Goal: Task Accomplishment & Management: Use online tool/utility

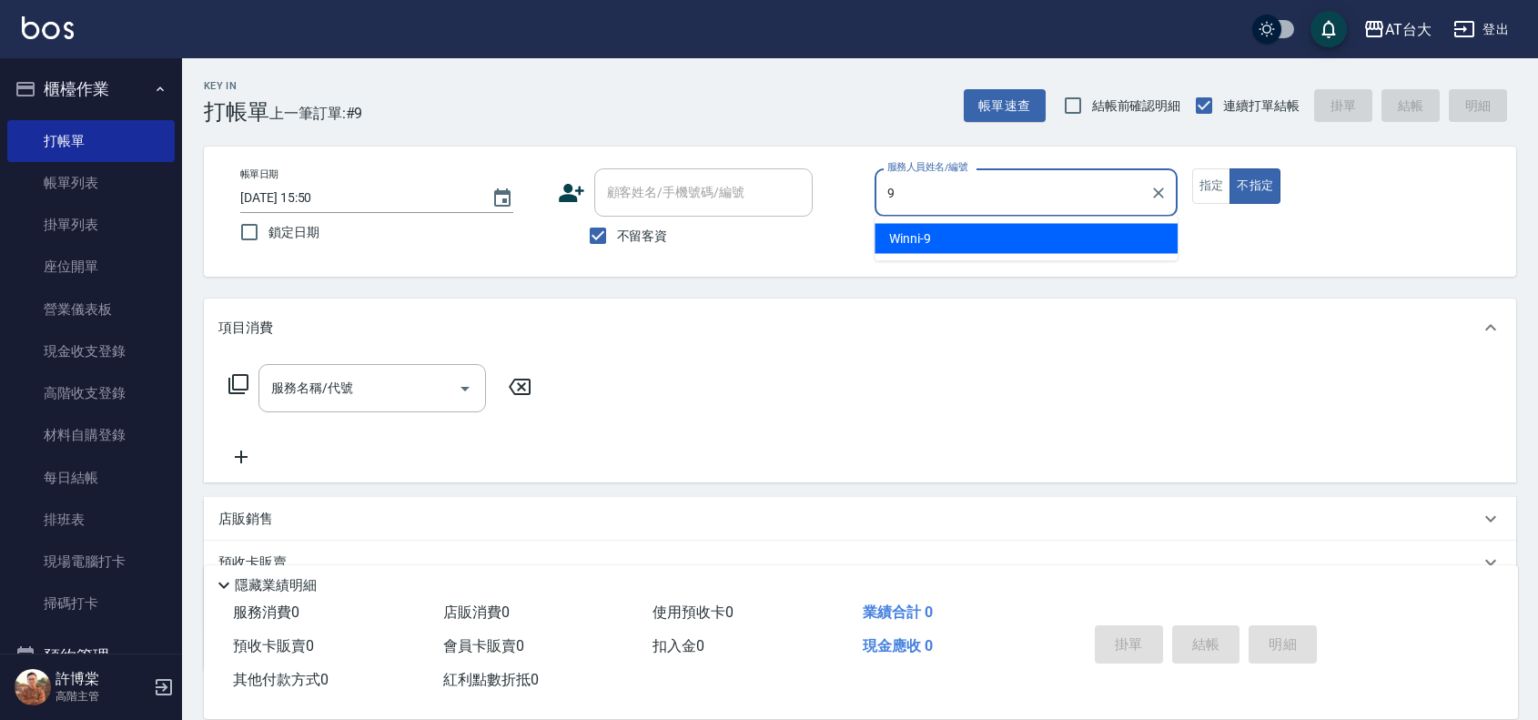
type input "Winni-9"
type button "false"
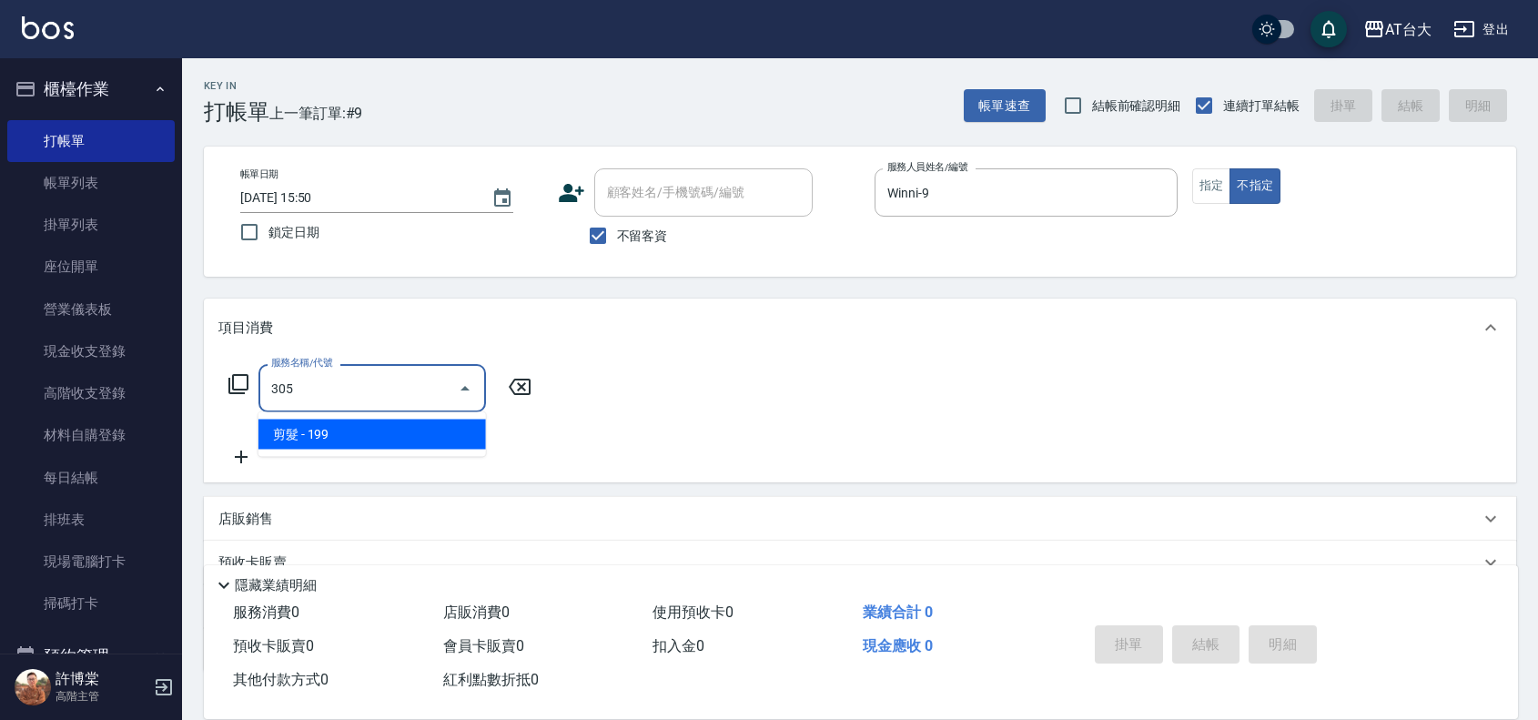
type input "剪髮(305)"
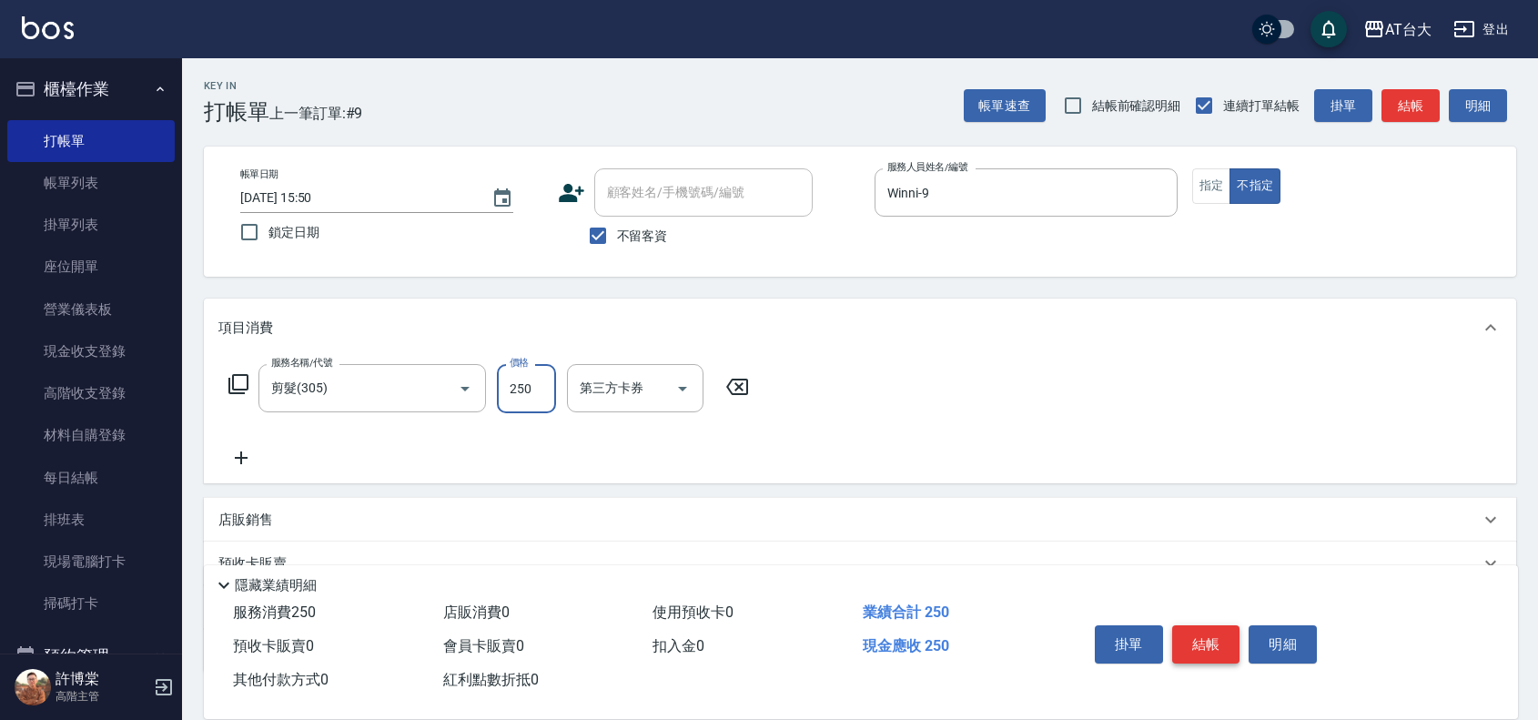
type input "250"
click at [1222, 641] on button "結帳" at bounding box center [1206, 644] width 68 height 38
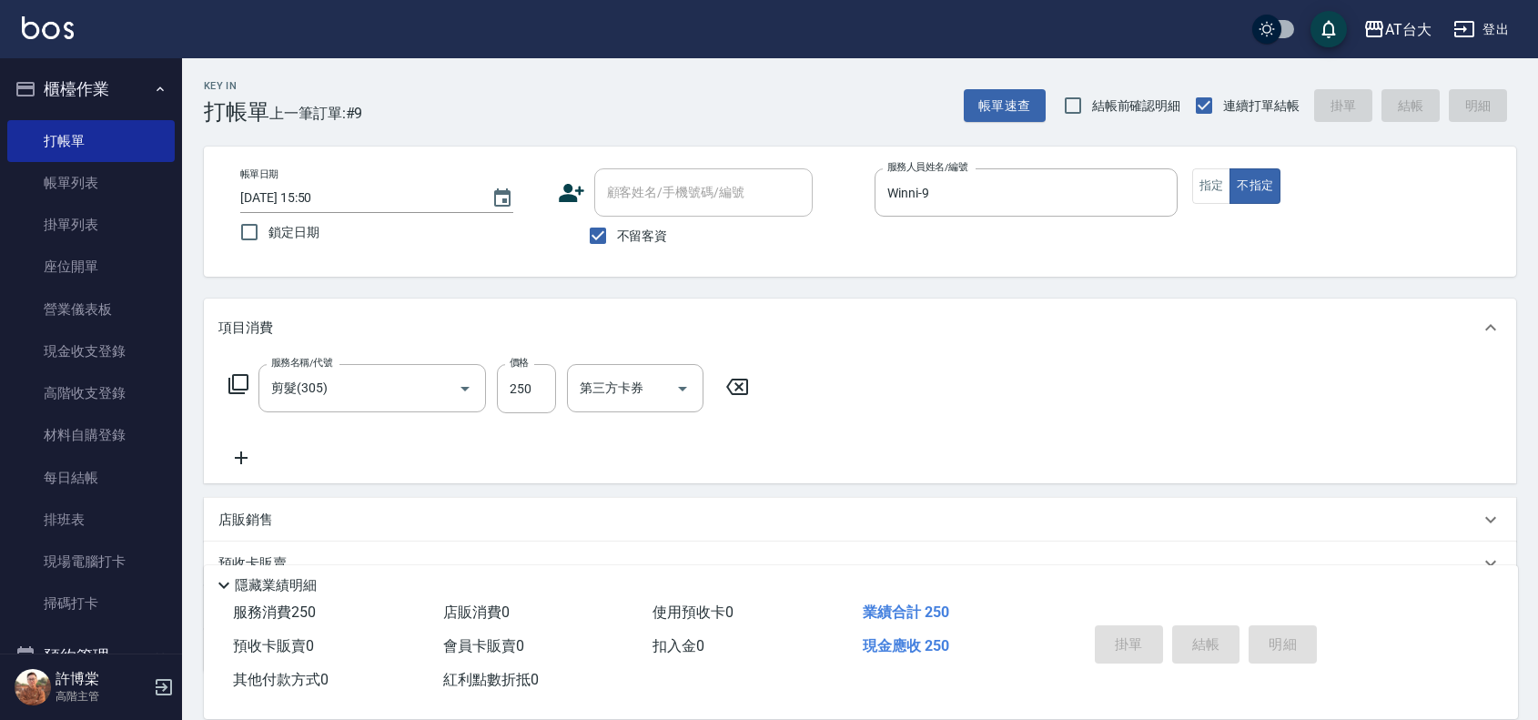
type input "[DATE] 16:23"
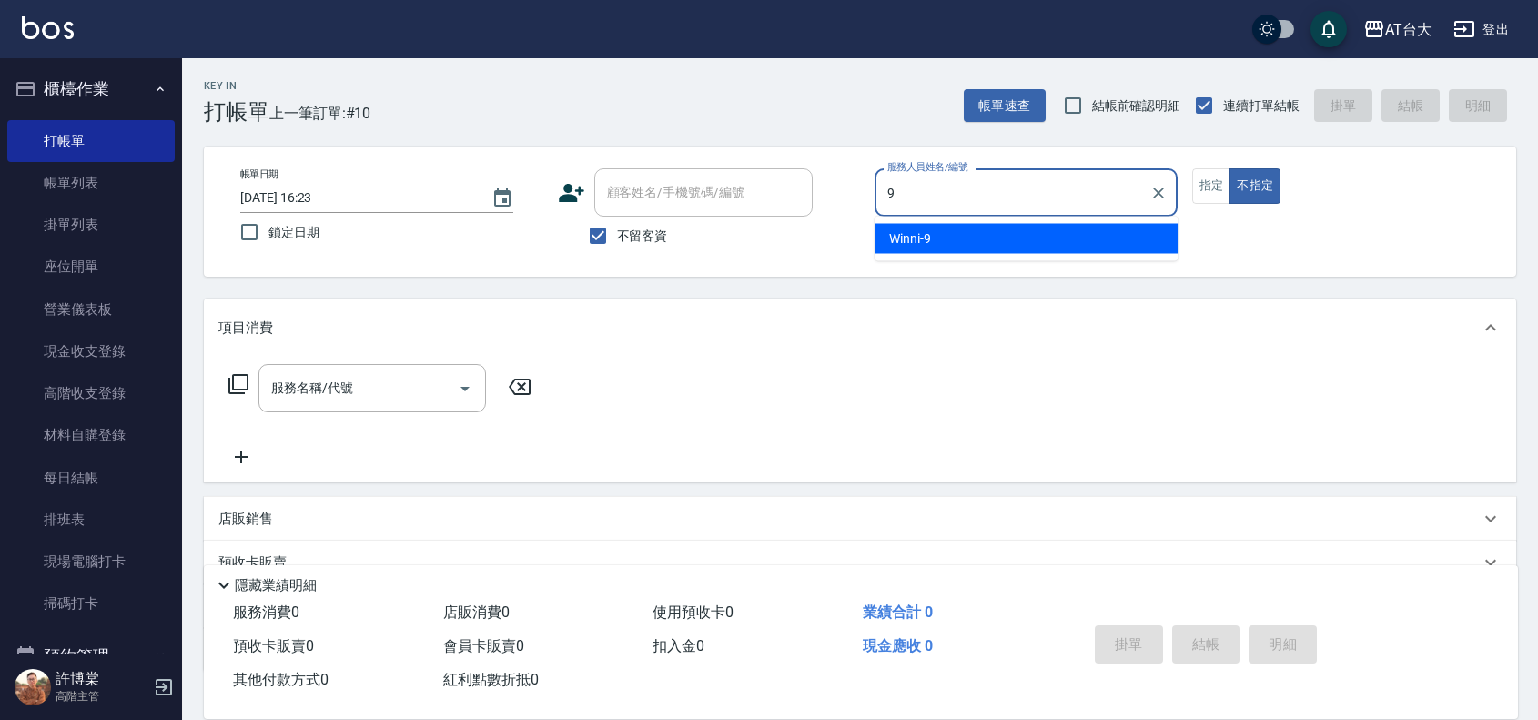
type input "Winni-9"
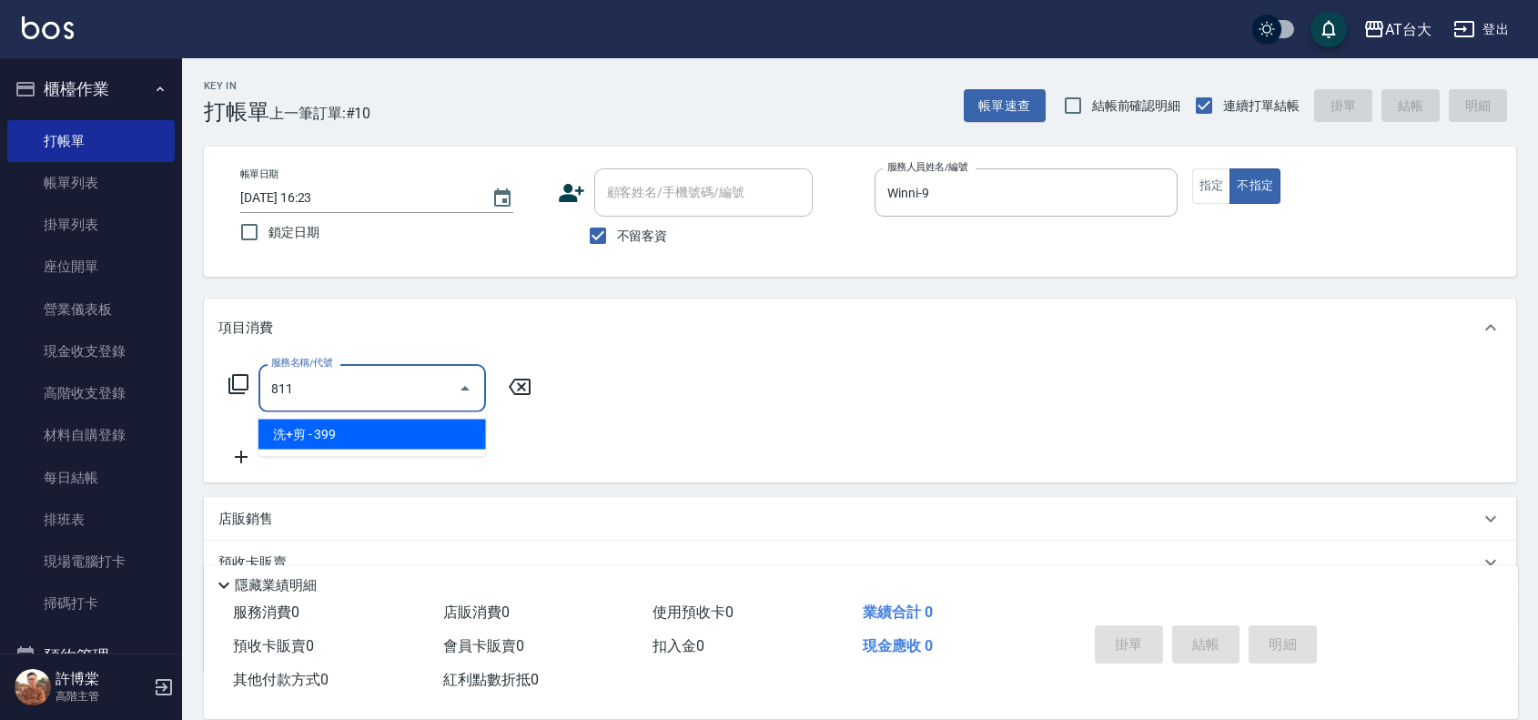
type input "洗+剪(811)"
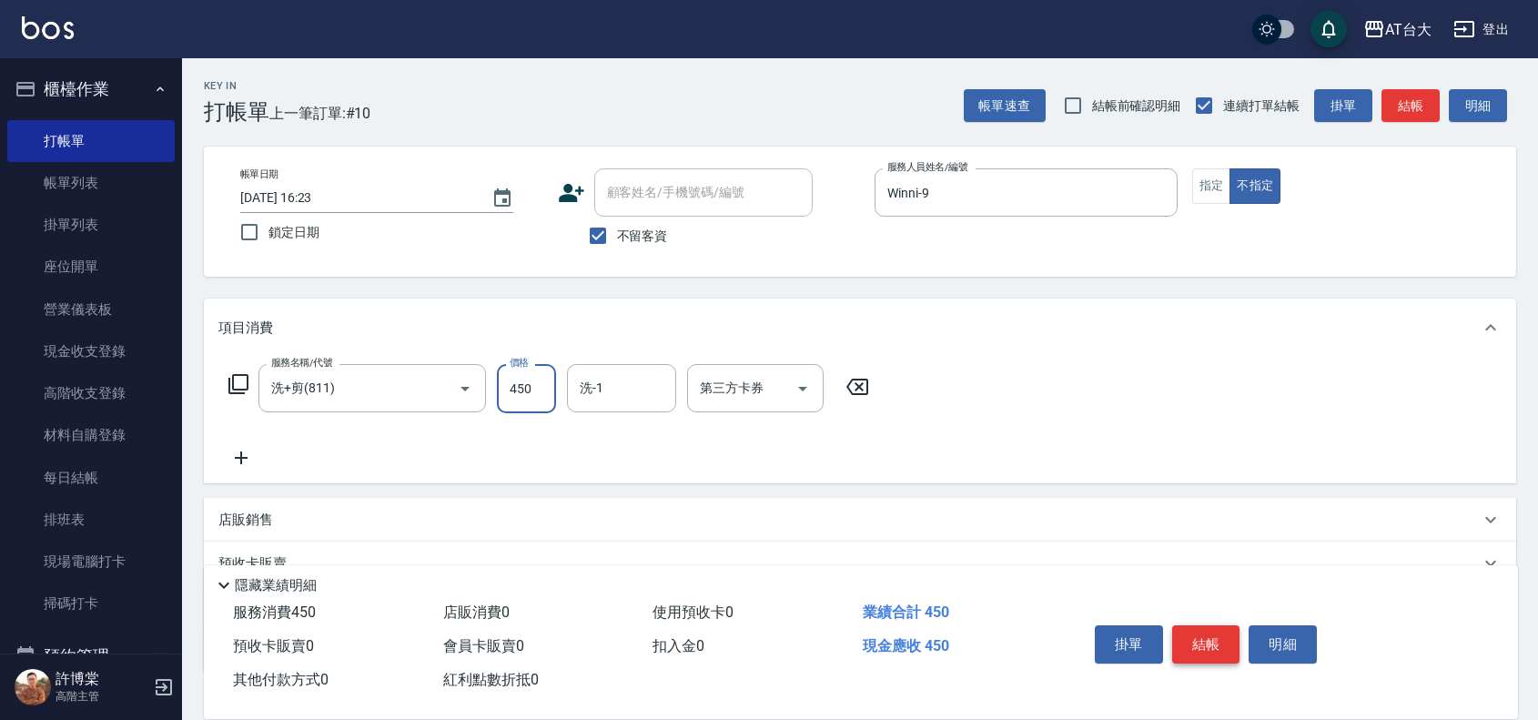
type input "450"
click at [1207, 649] on button "結帳" at bounding box center [1206, 644] width 68 height 38
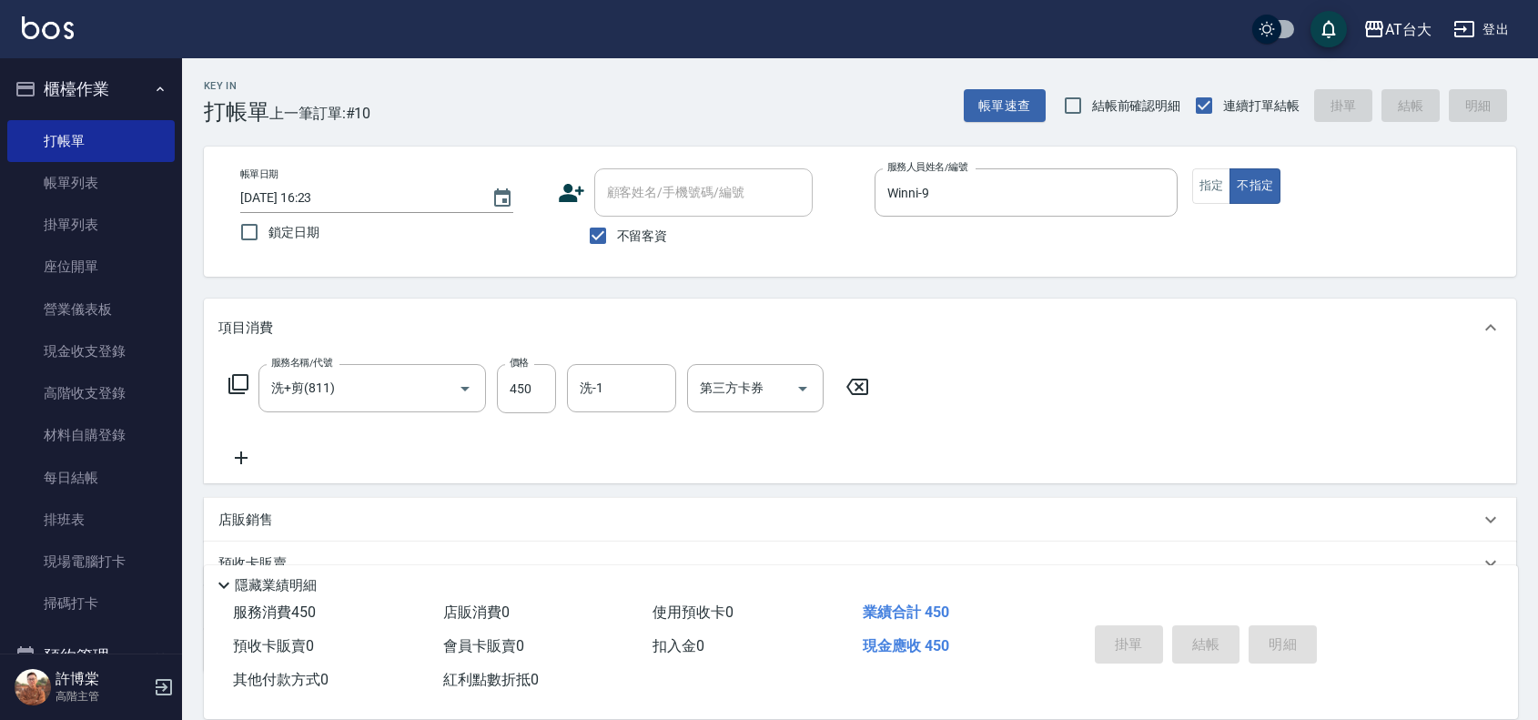
type input "[DATE] 17:03"
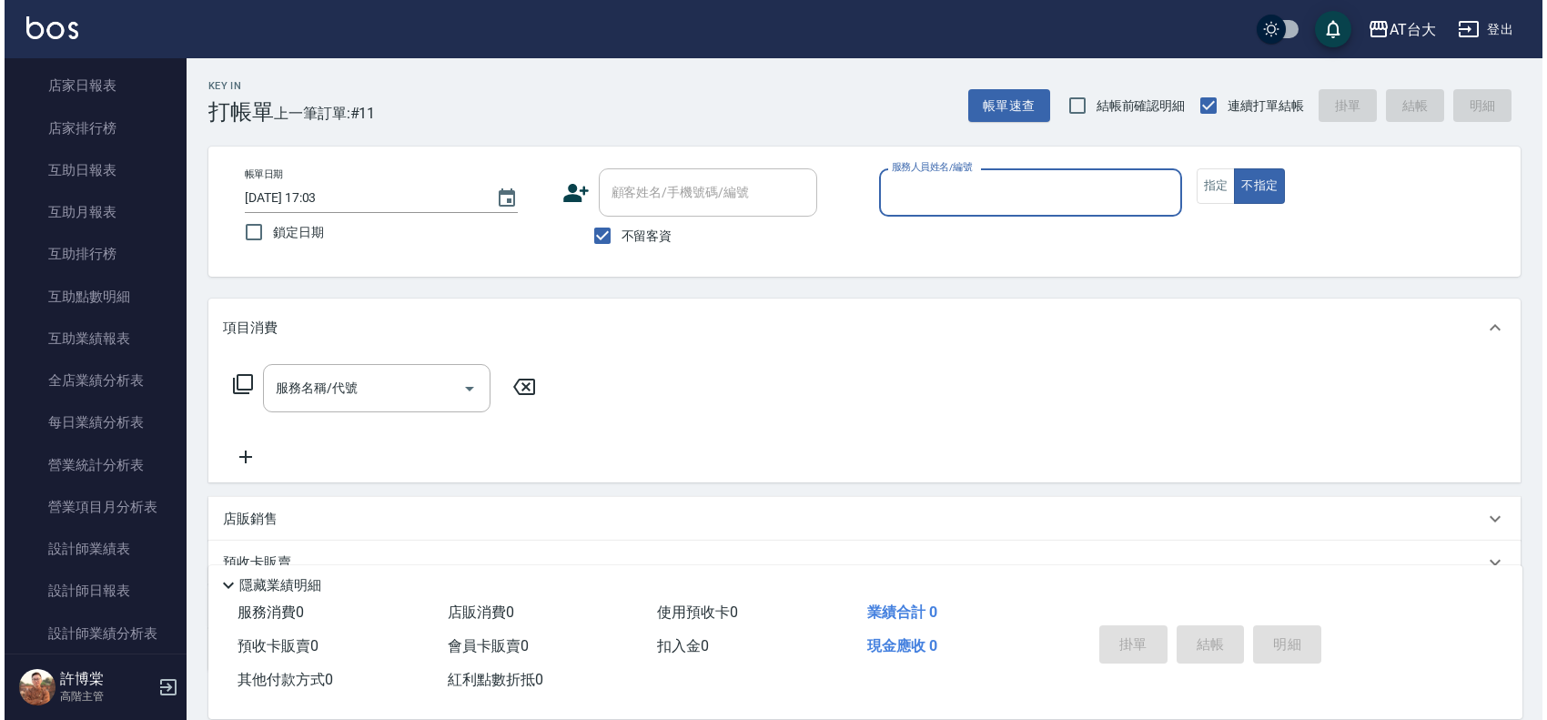
scroll to position [796, 0]
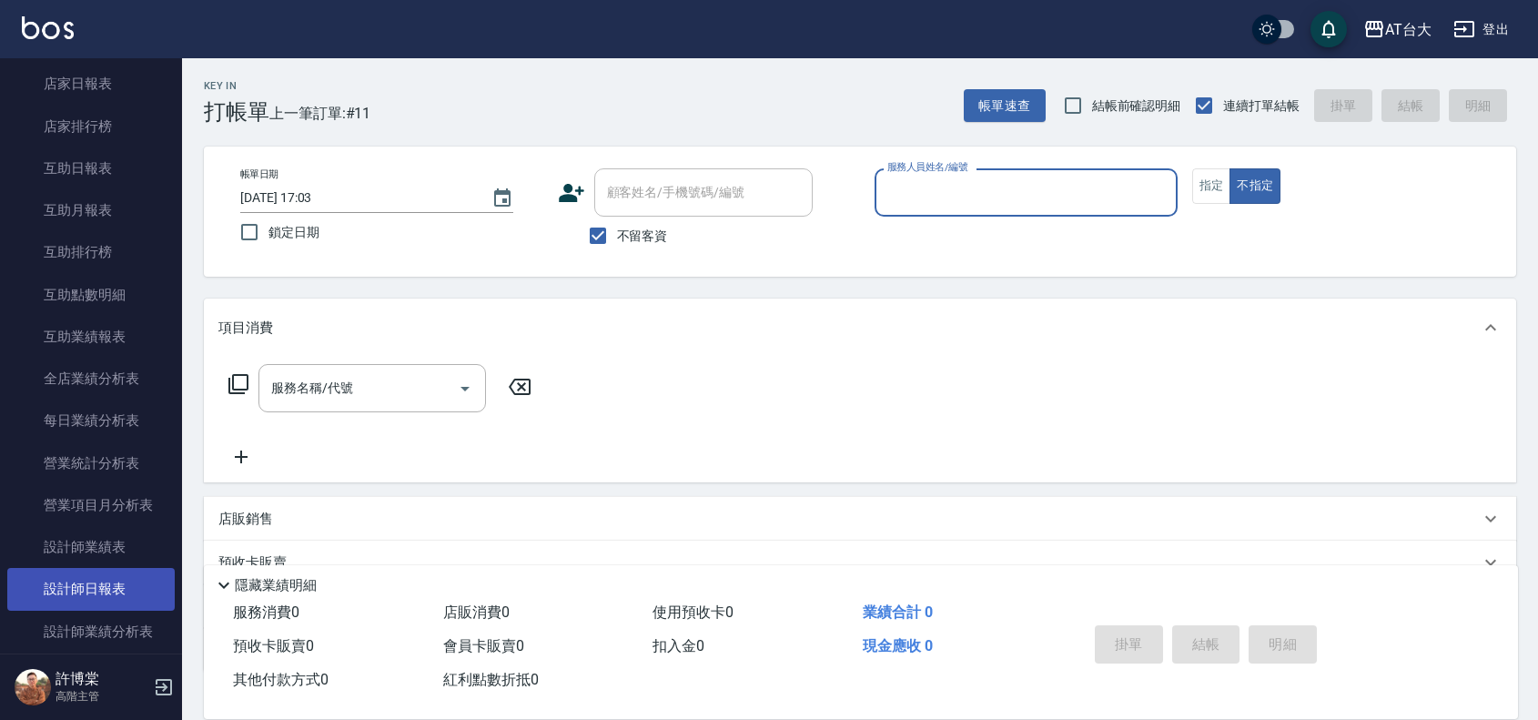
click at [77, 591] on link "設計師日報表" at bounding box center [90, 589] width 167 height 42
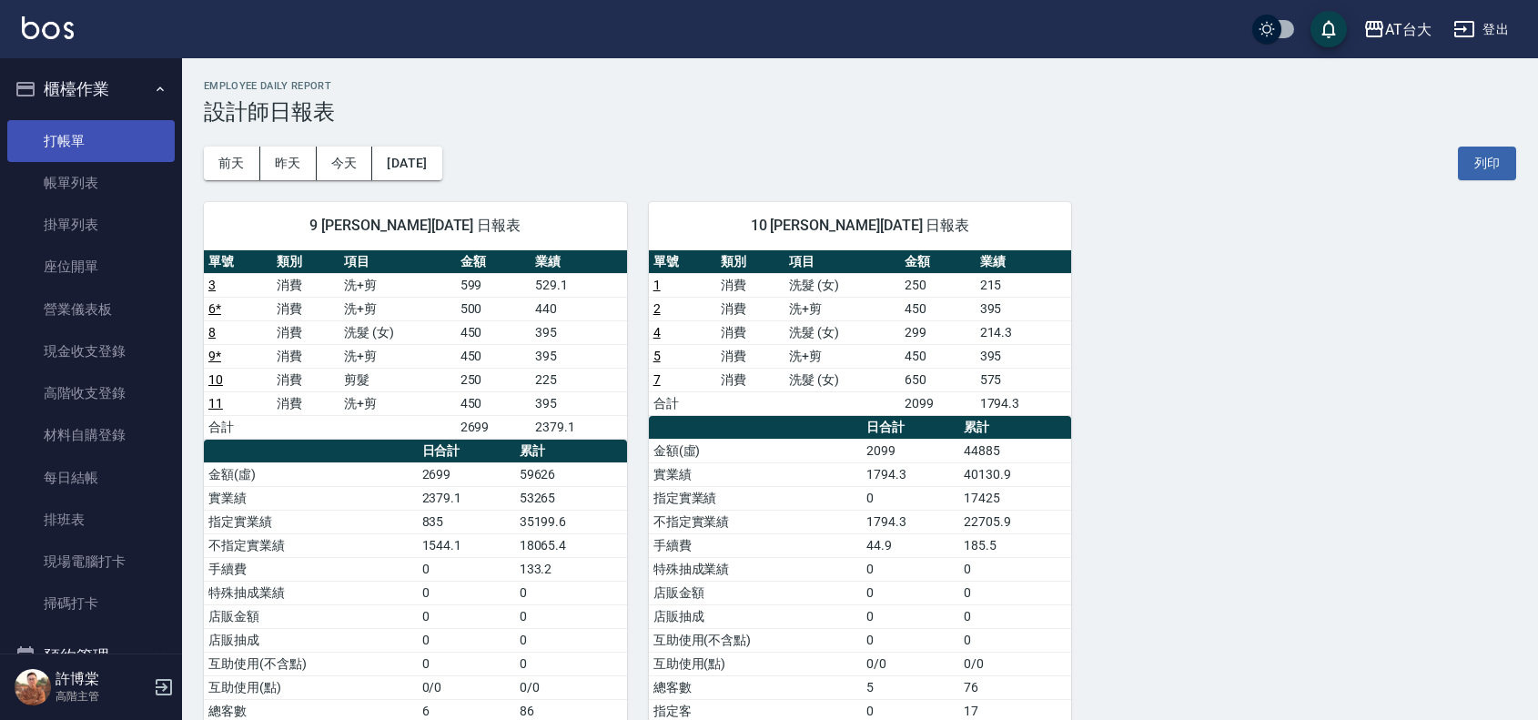
click at [69, 136] on link "打帳單" at bounding box center [90, 141] width 167 height 42
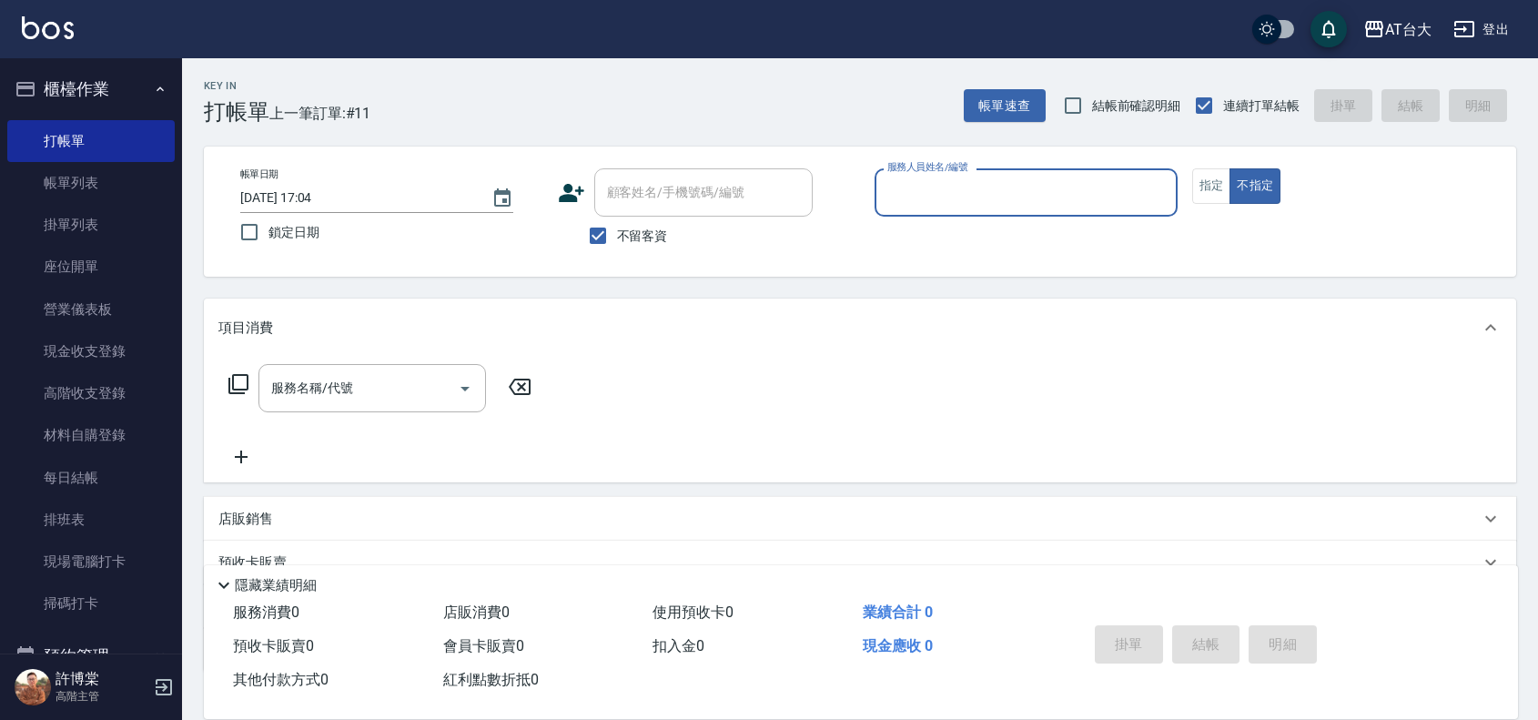
click at [1051, 211] on div "服務人員姓名/編號" at bounding box center [1025, 192] width 303 height 48
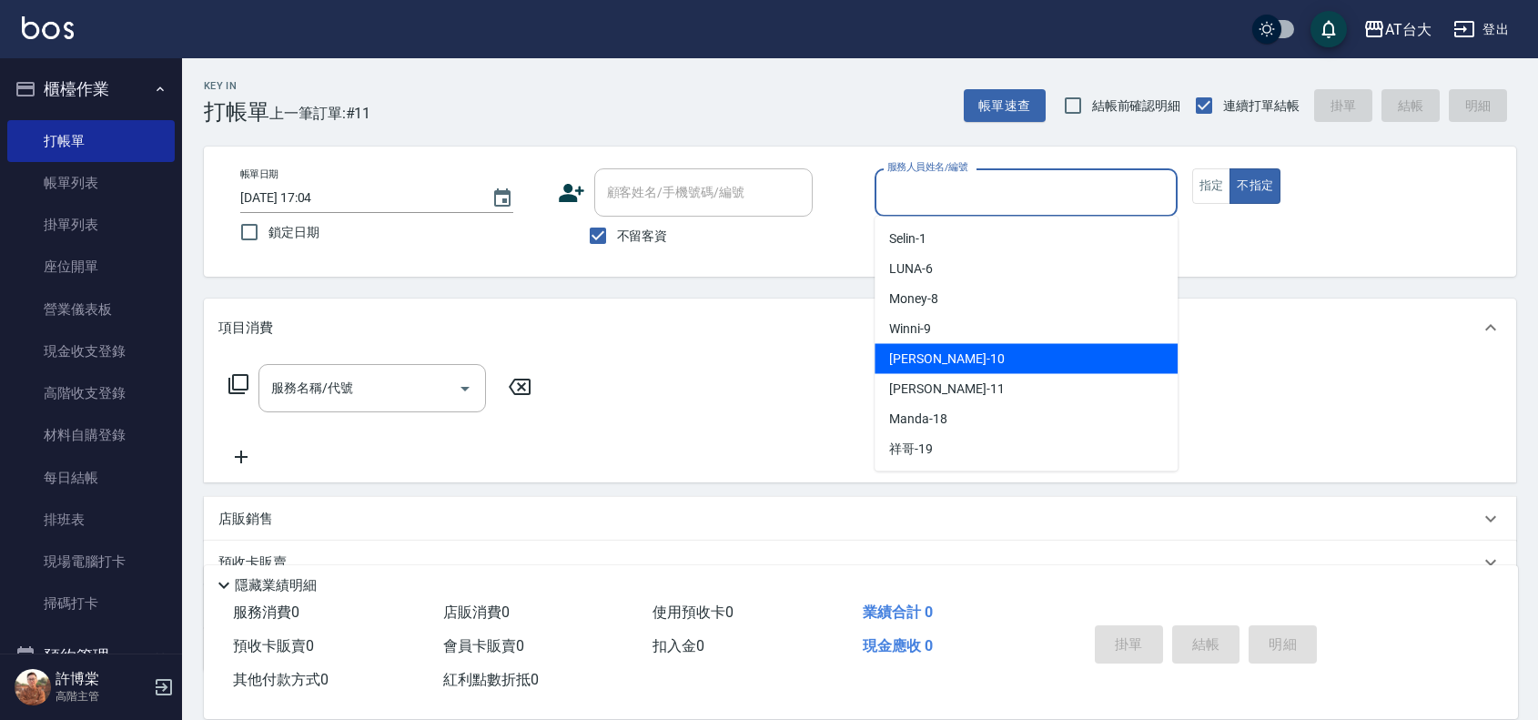
click at [933, 360] on span "JOJO -10" at bounding box center [946, 358] width 115 height 19
type input "JOJO-10"
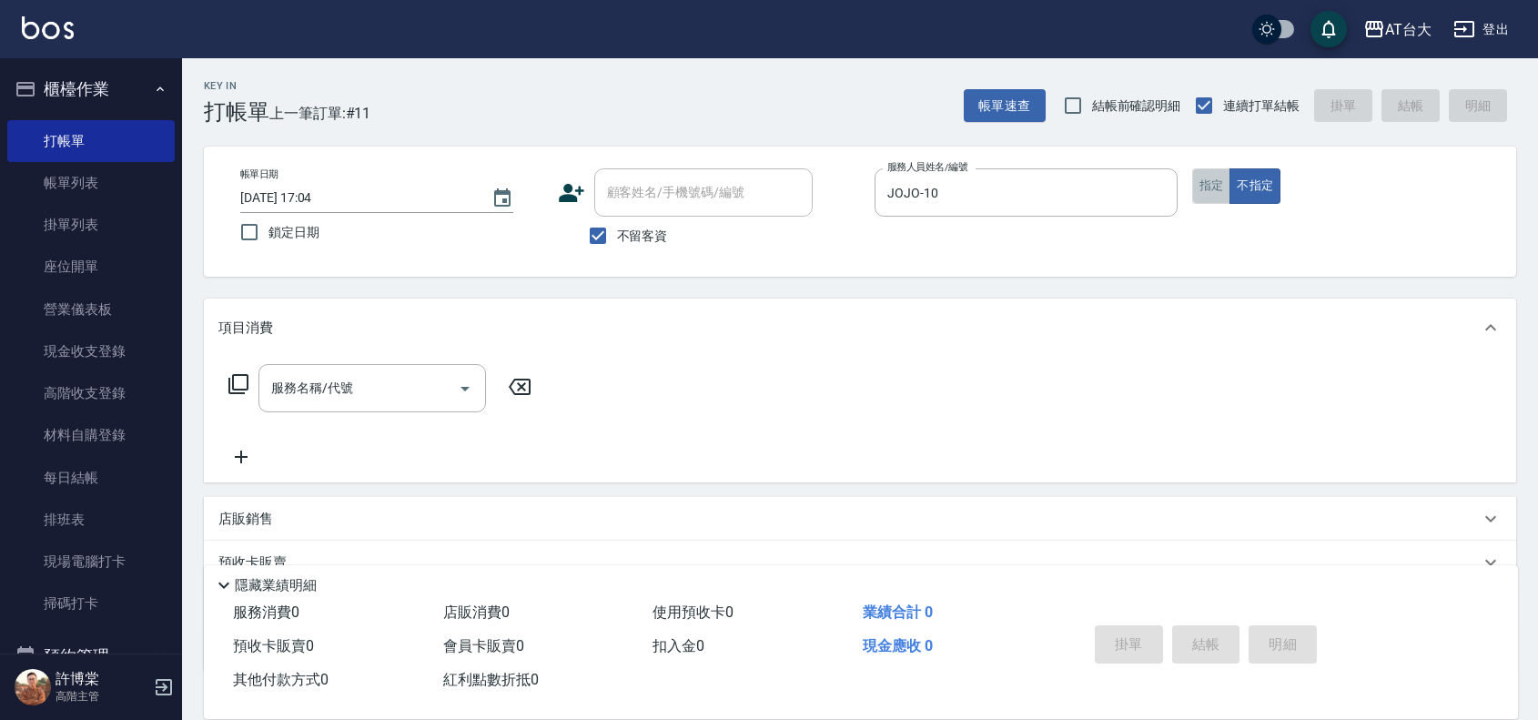
click at [1204, 180] on button "指定" at bounding box center [1211, 185] width 39 height 35
click at [397, 383] on input "服務名稱/代號" at bounding box center [359, 388] width 184 height 32
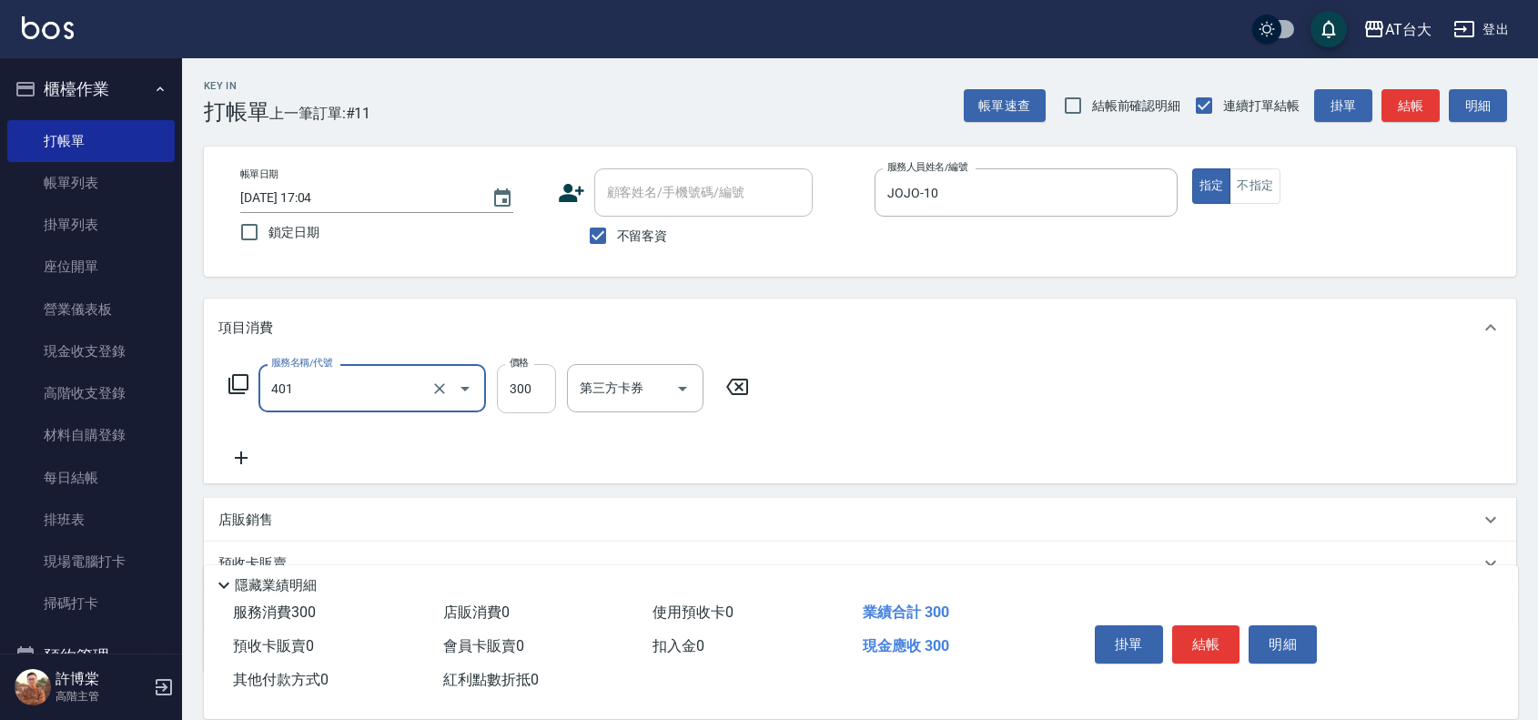
type input "自備護髮(401)"
click at [530, 382] on input "300" at bounding box center [526, 388] width 59 height 49
type input "99"
click at [530, 382] on input "99" at bounding box center [526, 388] width 59 height 49
click at [530, 382] on input "9" at bounding box center [526, 388] width 59 height 49
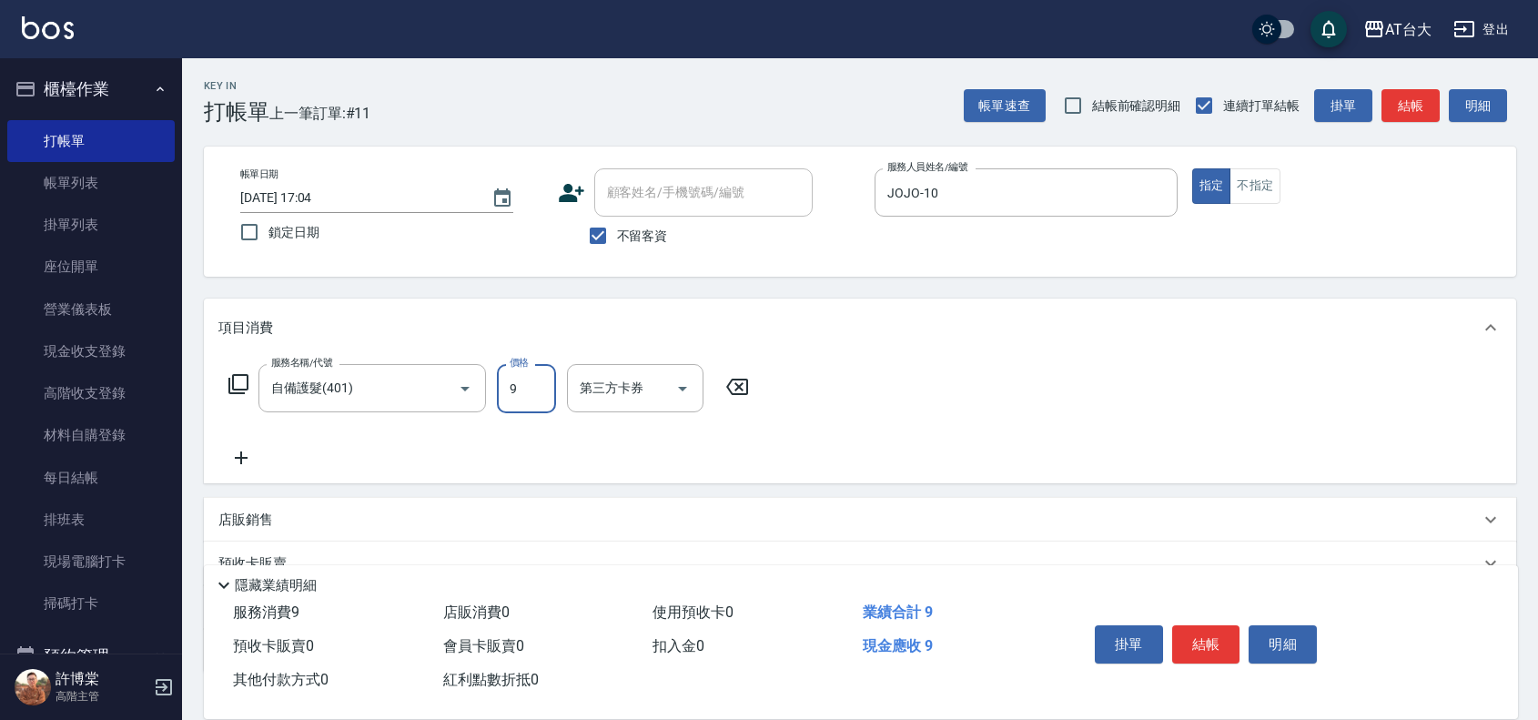
type input "999"
click at [1190, 639] on button "結帳" at bounding box center [1206, 644] width 68 height 38
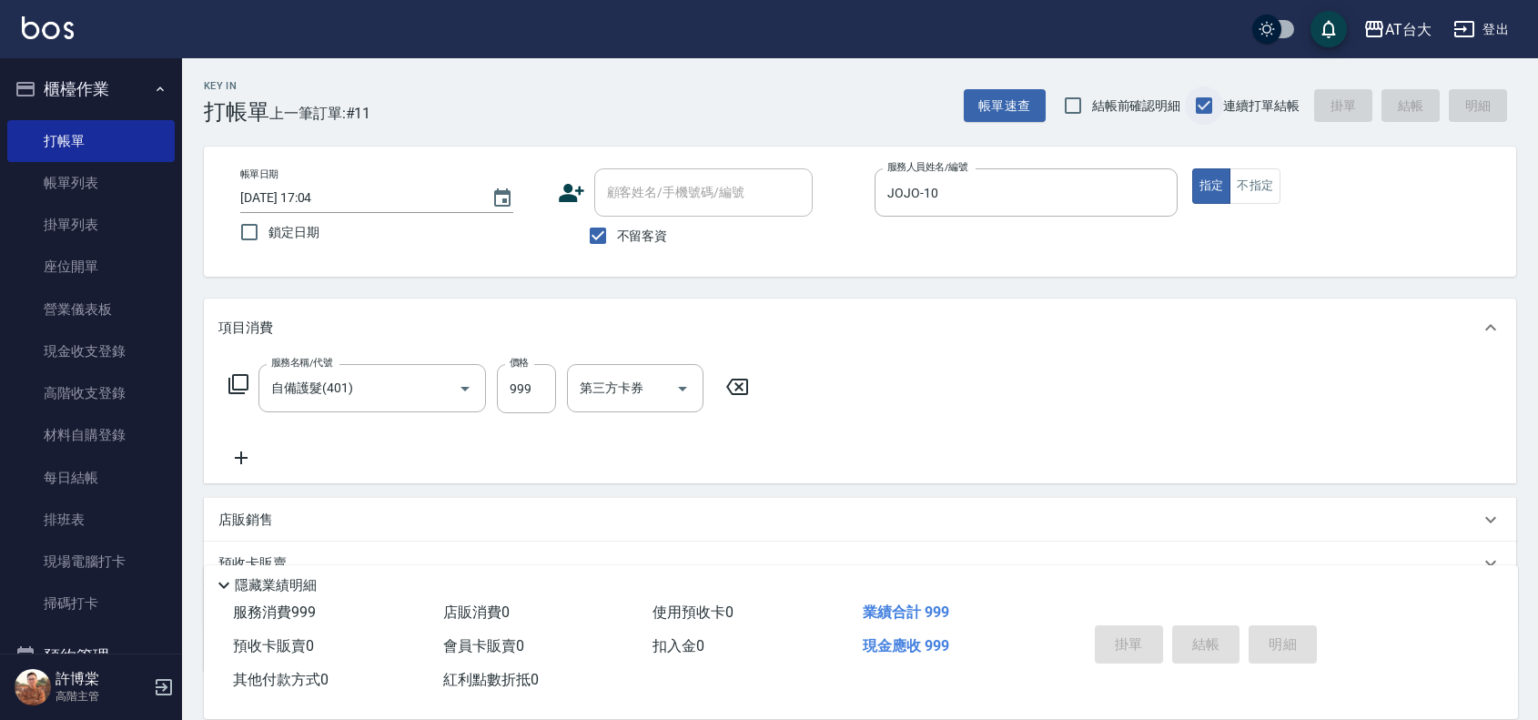
type input "[DATE] 17:10"
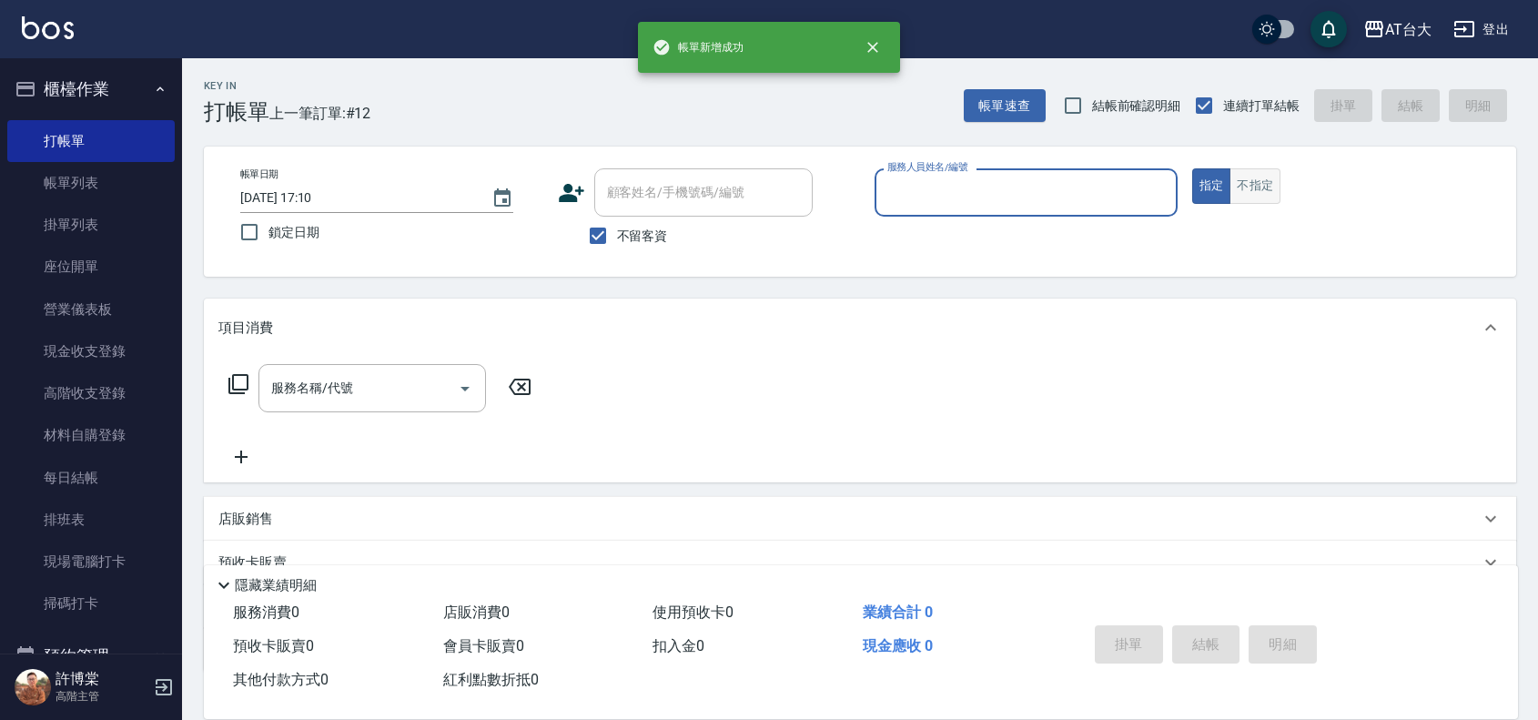
click at [1258, 187] on button "不指定" at bounding box center [1254, 185] width 51 height 35
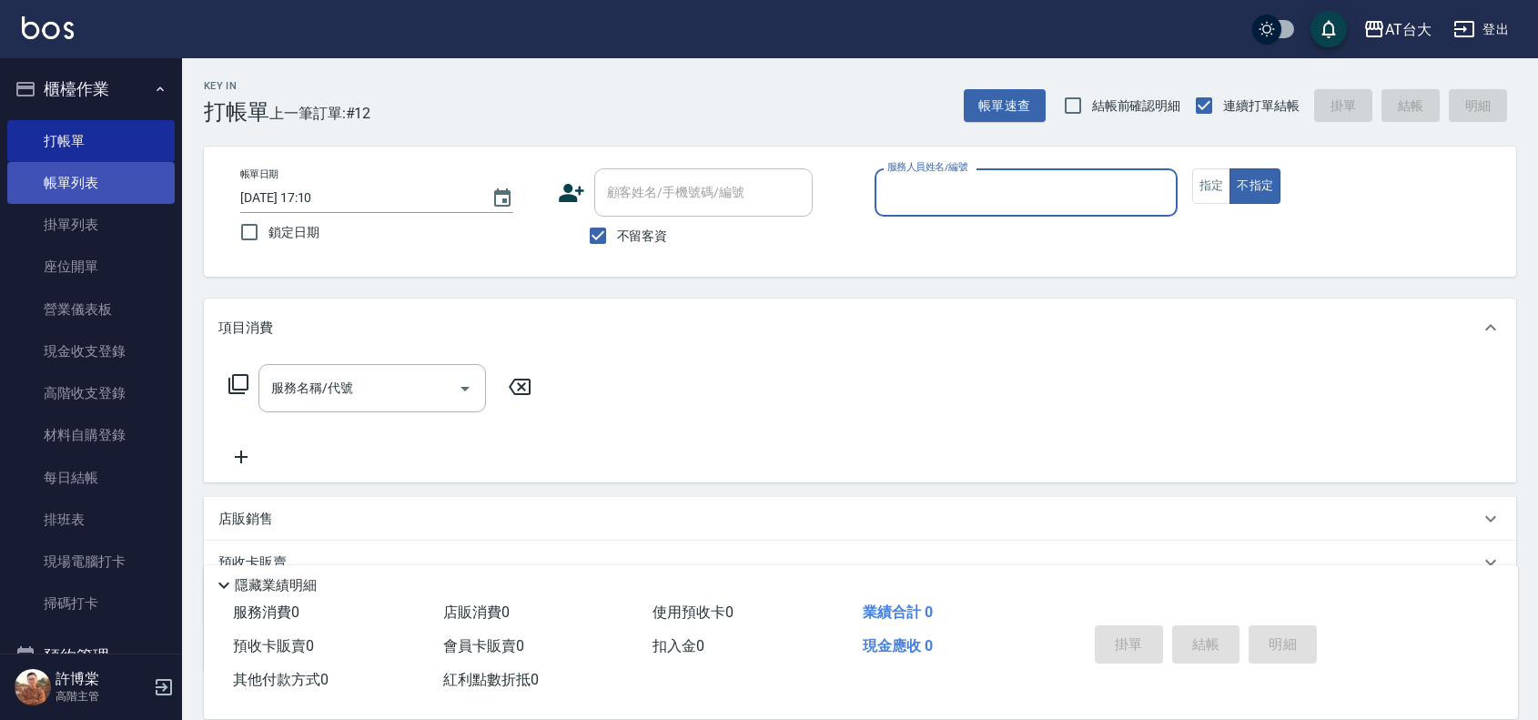
click at [82, 184] on link "帳單列表" at bounding box center [90, 183] width 167 height 42
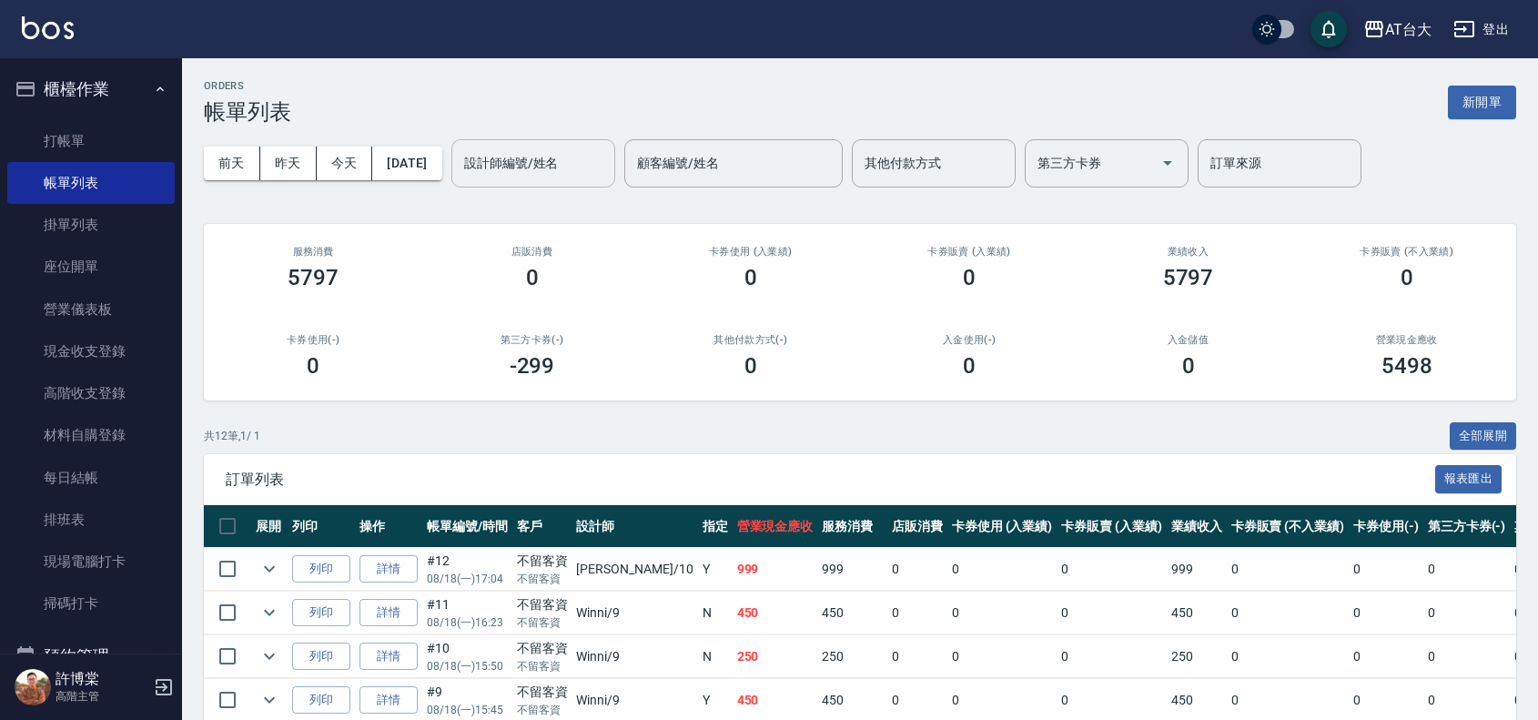
click at [565, 159] on input "設計師編號/姓名" at bounding box center [532, 163] width 147 height 32
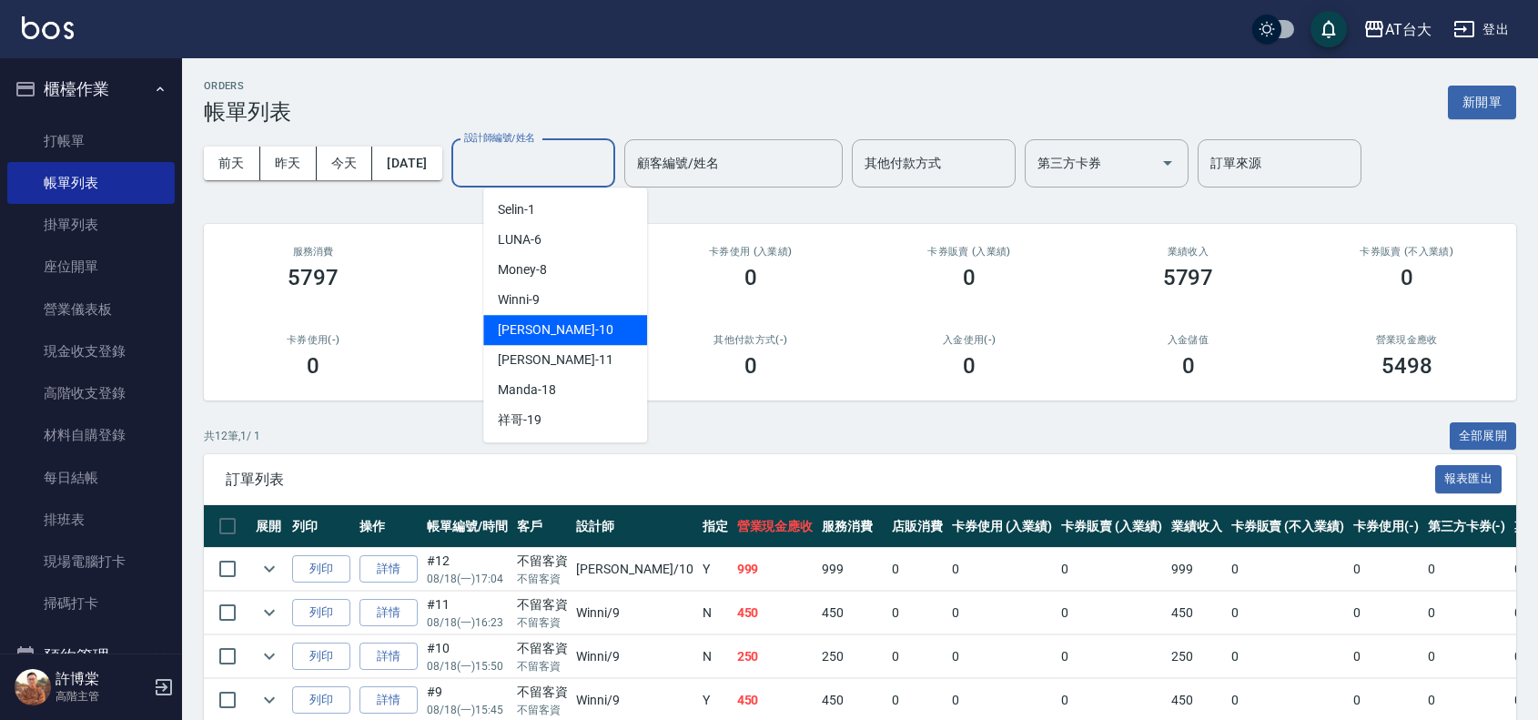
click at [547, 328] on div "JOJO -10" at bounding box center [565, 330] width 164 height 30
type input "JOJO-10"
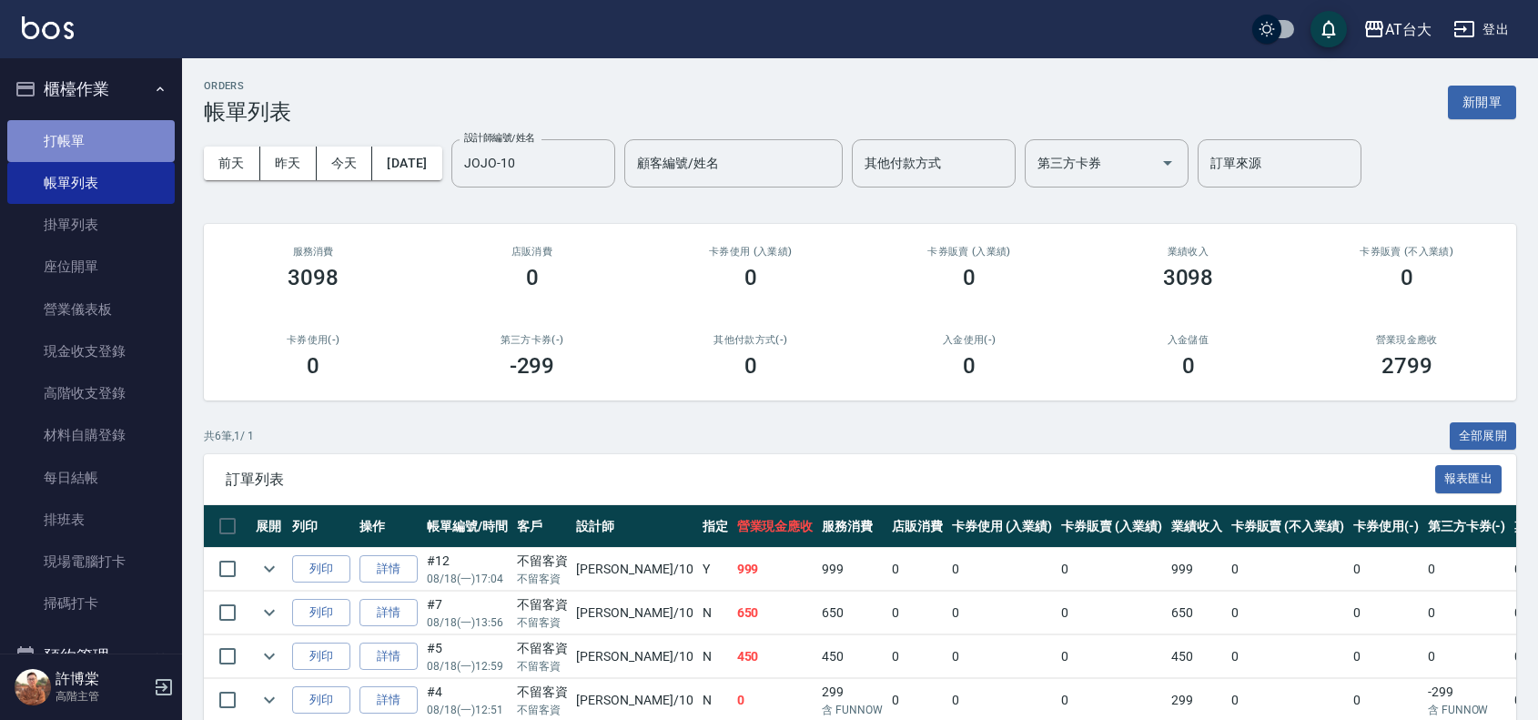
click at [96, 146] on link "打帳單" at bounding box center [90, 141] width 167 height 42
